Goal: Navigation & Orientation: Find specific page/section

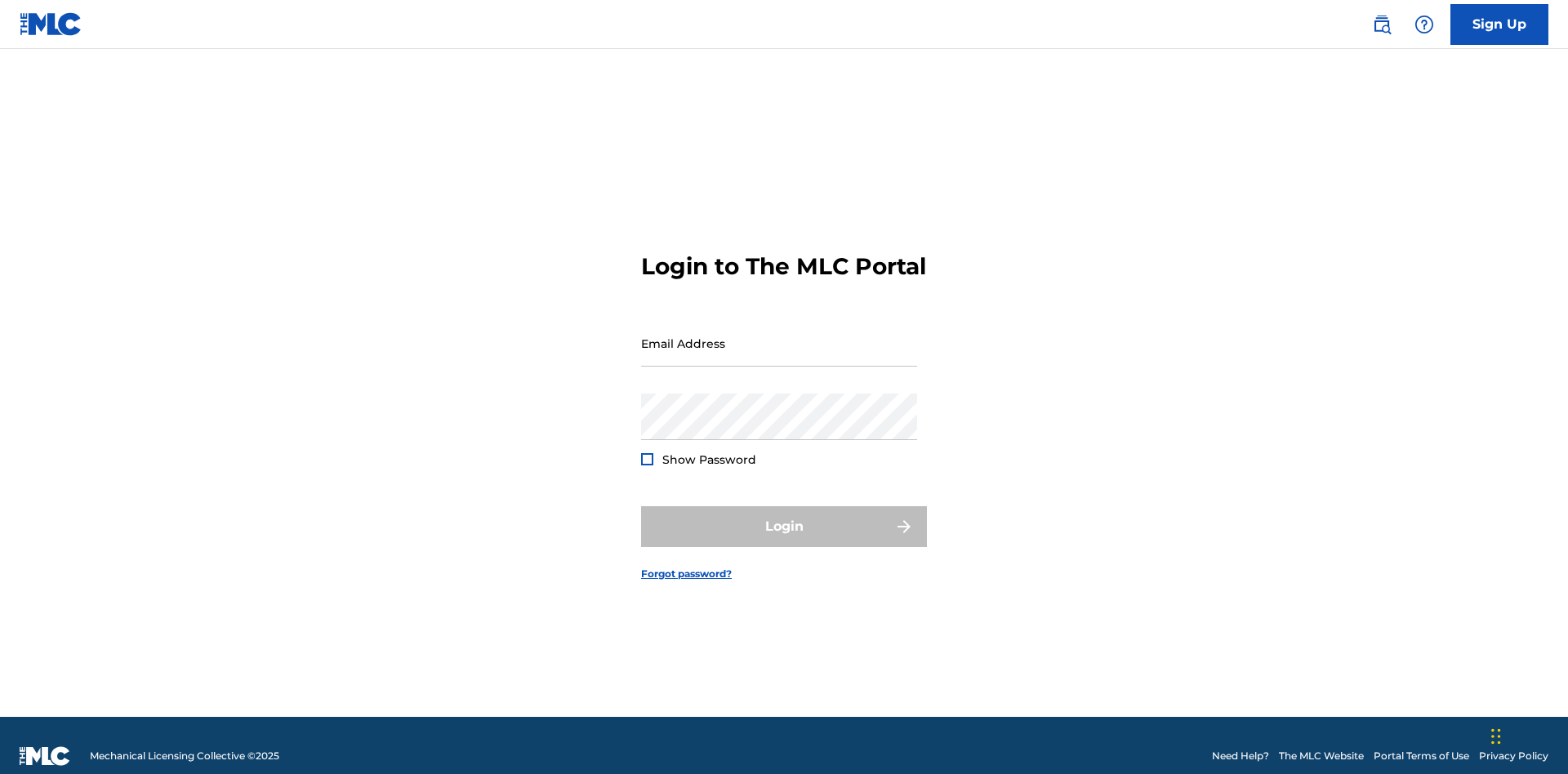
scroll to position [22, 0]
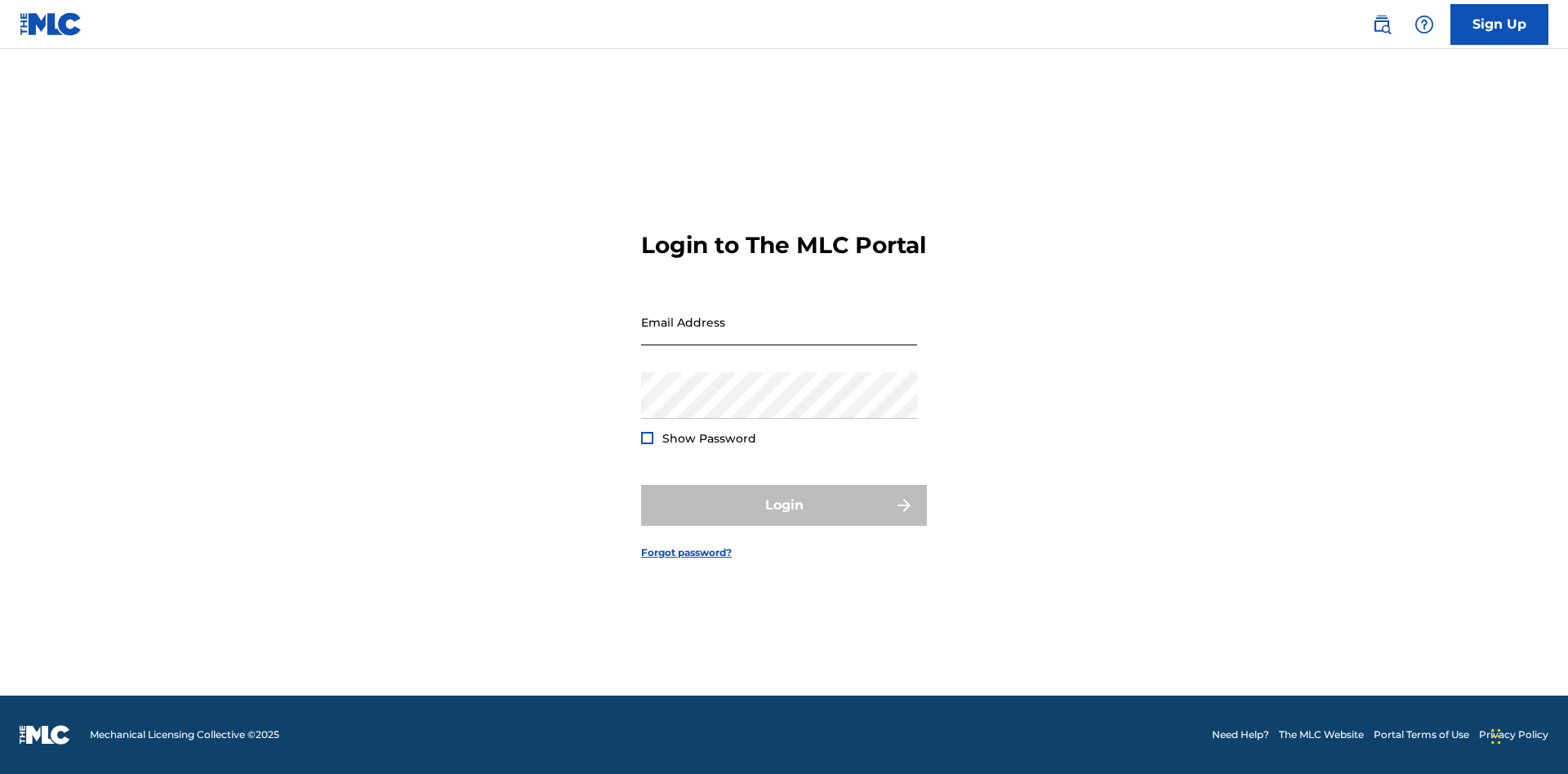
click at [779, 335] on input "Email Address" at bounding box center [779, 323] width 276 height 47
type input "Prince.McTesterson@gmail.com"
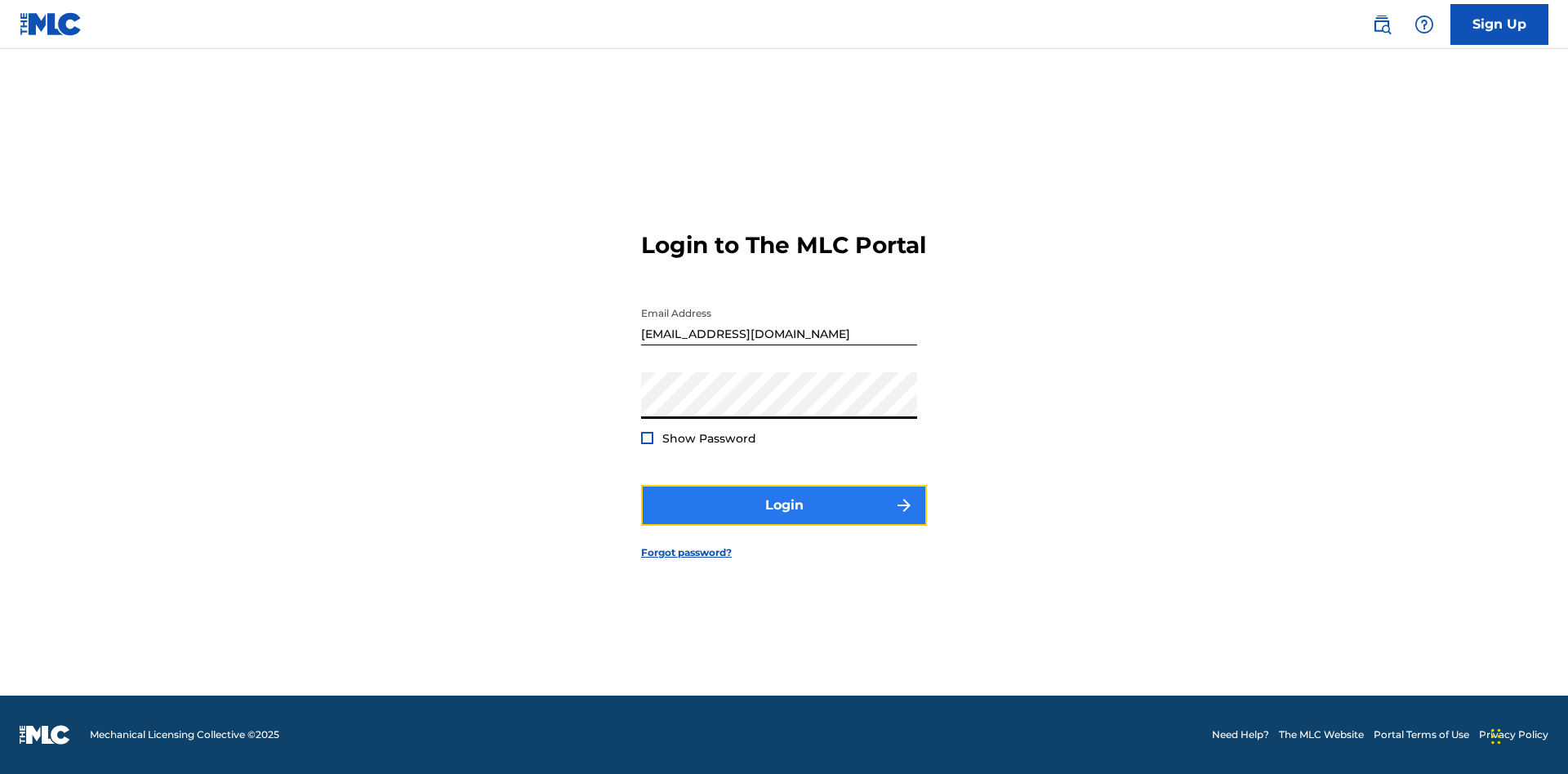
click at [784, 519] on button "Login" at bounding box center [783, 505] width 286 height 41
